Goal: Task Accomplishment & Management: Manage account settings

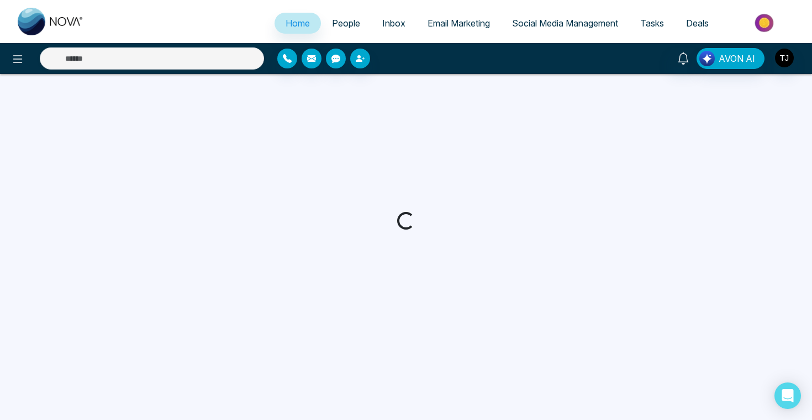
select select "*"
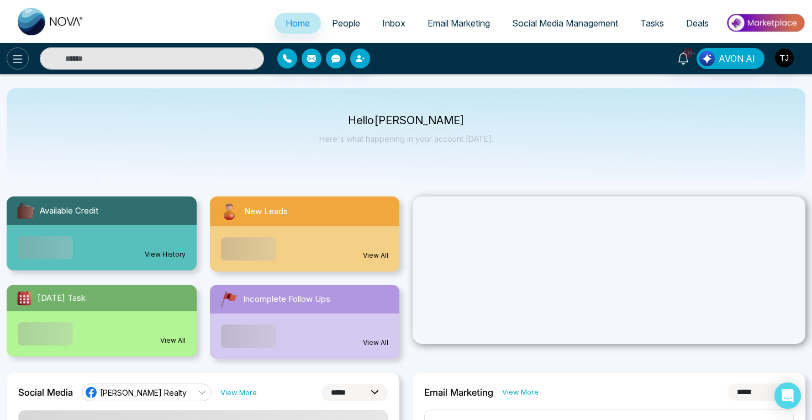
click at [21, 56] on icon at bounding box center [17, 59] width 9 height 8
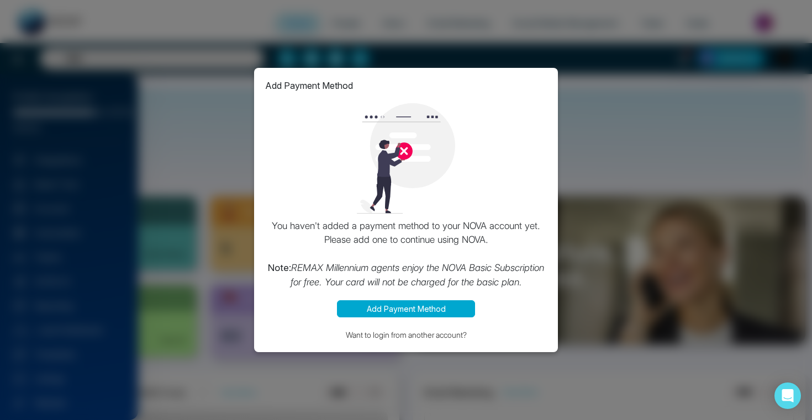
click at [653, 169] on div "Add Payment Method You haven't added a payment method to your NOVA account yet.…" at bounding box center [406, 210] width 812 height 420
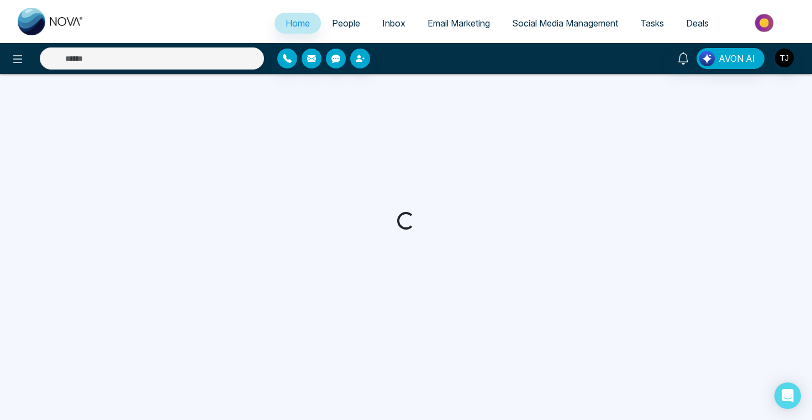
select select "*"
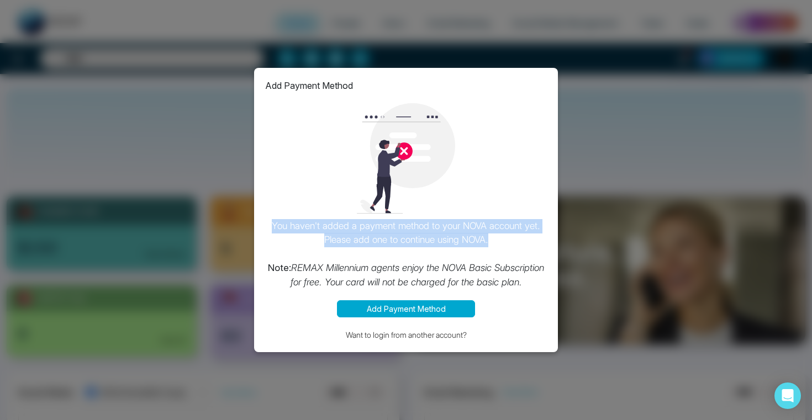
drag, startPoint x: 275, startPoint y: 229, endPoint x: 519, endPoint y: 244, distance: 244.0
click at [519, 244] on p "You haven't added a payment method to your NOVA account yet. Please add one to …" at bounding box center [406, 254] width 282 height 71
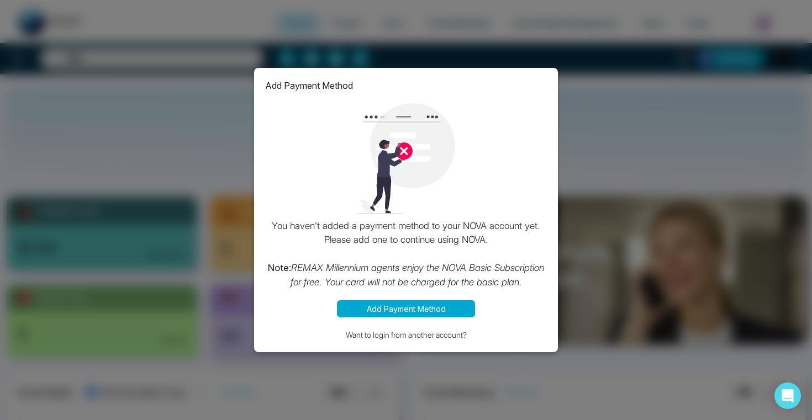
click at [610, 212] on div "Add Payment Method You haven't added a payment method to your NOVA account yet.…" at bounding box center [406, 210] width 812 height 420
click at [566, 229] on div "Add Payment Method You haven't added a payment method to your NOVA account yet.…" at bounding box center [406, 210] width 812 height 420
click at [567, 225] on div "Add Payment Method You haven't added a payment method to your NOVA account yet.…" at bounding box center [406, 210] width 812 height 420
click at [621, 228] on div "Add Payment Method You haven't added a payment method to your NOVA account yet.…" at bounding box center [406, 210] width 812 height 420
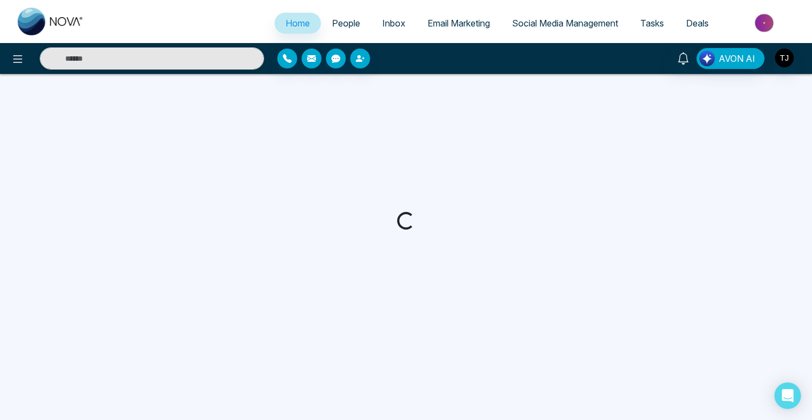
select select "*"
click at [811, 65] on div "AVON AI" at bounding box center [643, 58] width 338 height 21
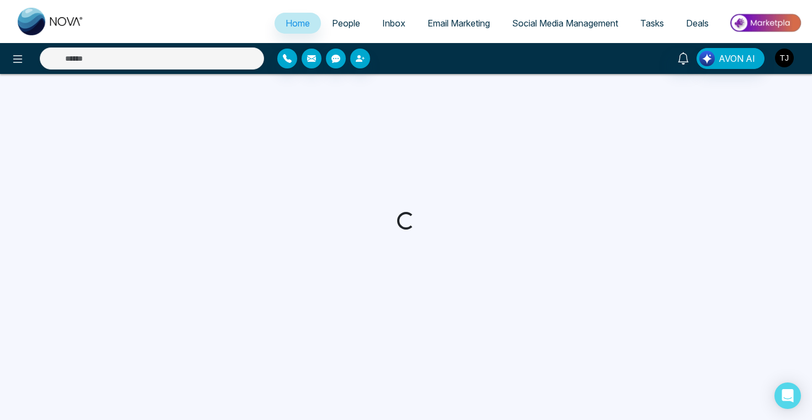
click at [790, 64] on img "button" at bounding box center [784, 58] width 19 height 19
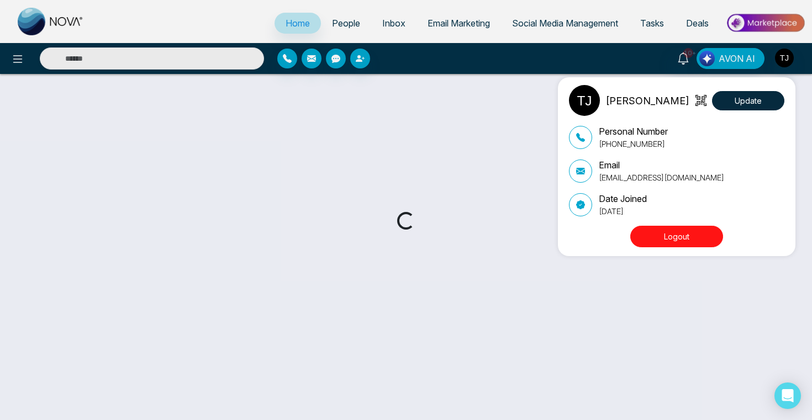
click at [696, 234] on button "Logout" at bounding box center [676, 237] width 93 height 22
select select "*"
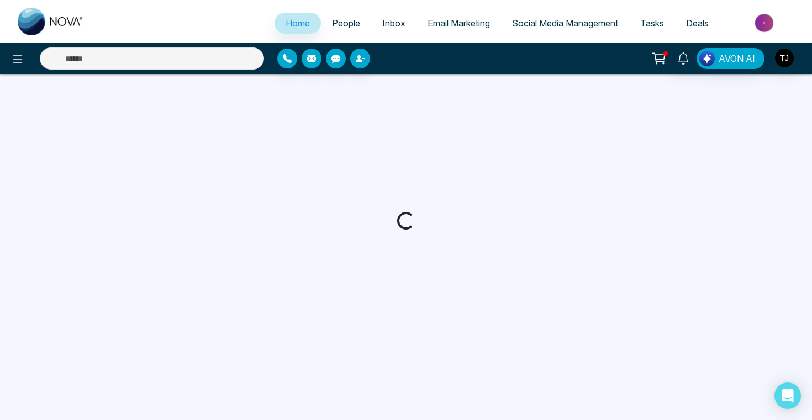
select select "*"
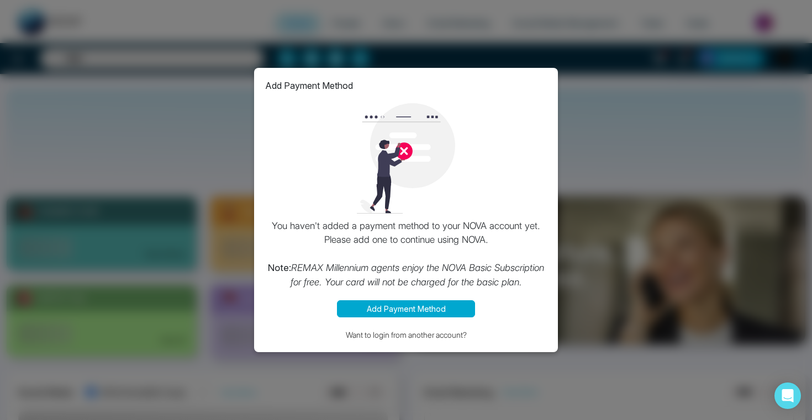
click at [410, 305] on button "Add Payment Method" at bounding box center [406, 308] width 138 height 17
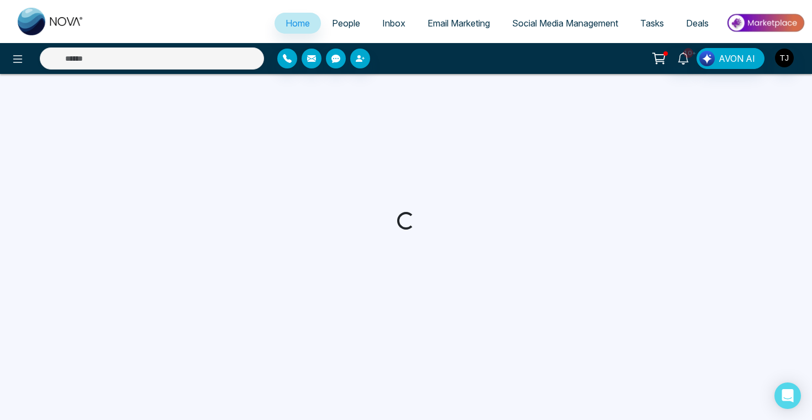
select select "*"
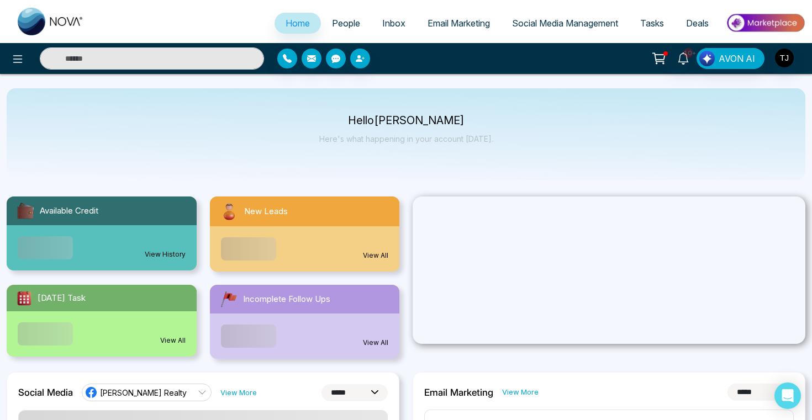
click at [778, 61] on div "Add Payment Method You haven't added a payment method to your NOVA account yet.…" at bounding box center [406, 210] width 812 height 420
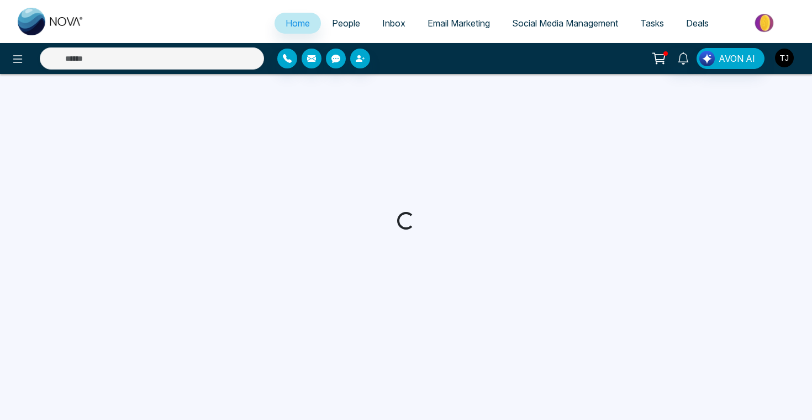
click at [778, 63] on img "button" at bounding box center [784, 58] width 19 height 19
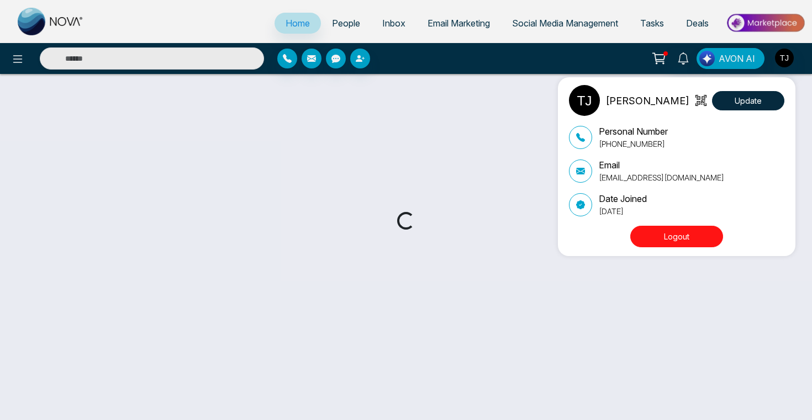
click at [699, 236] on button "Logout" at bounding box center [676, 237] width 93 height 22
